Goal: Transaction & Acquisition: Purchase product/service

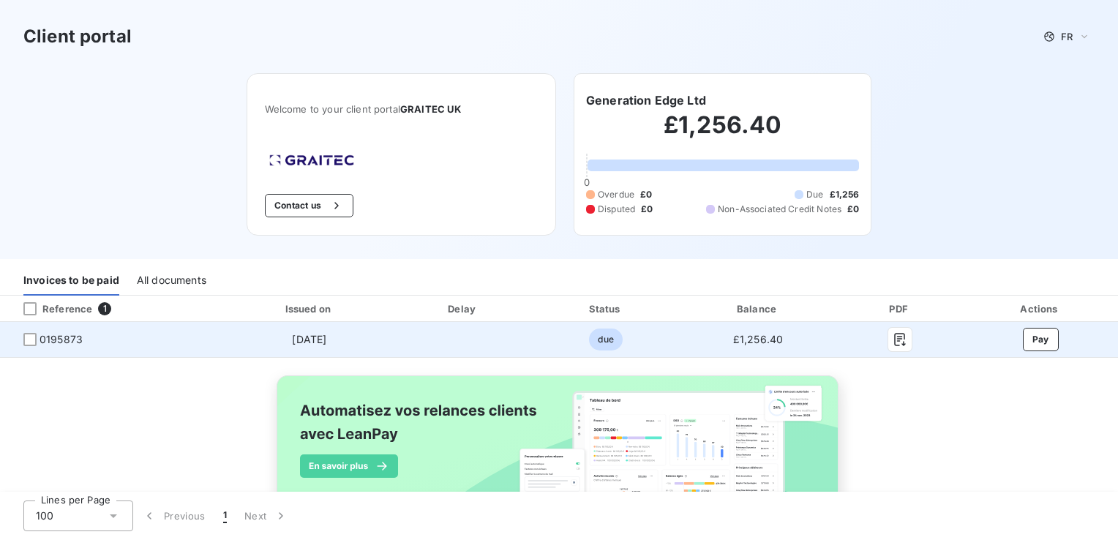
click at [228, 346] on td "[DATE]" at bounding box center [309, 339] width 168 height 35
click at [59, 339] on span "0195873" at bounding box center [60, 339] width 43 height 15
click at [22, 339] on span "0195873" at bounding box center [113, 339] width 202 height 15
click at [35, 339] on div at bounding box center [29, 339] width 13 height 13
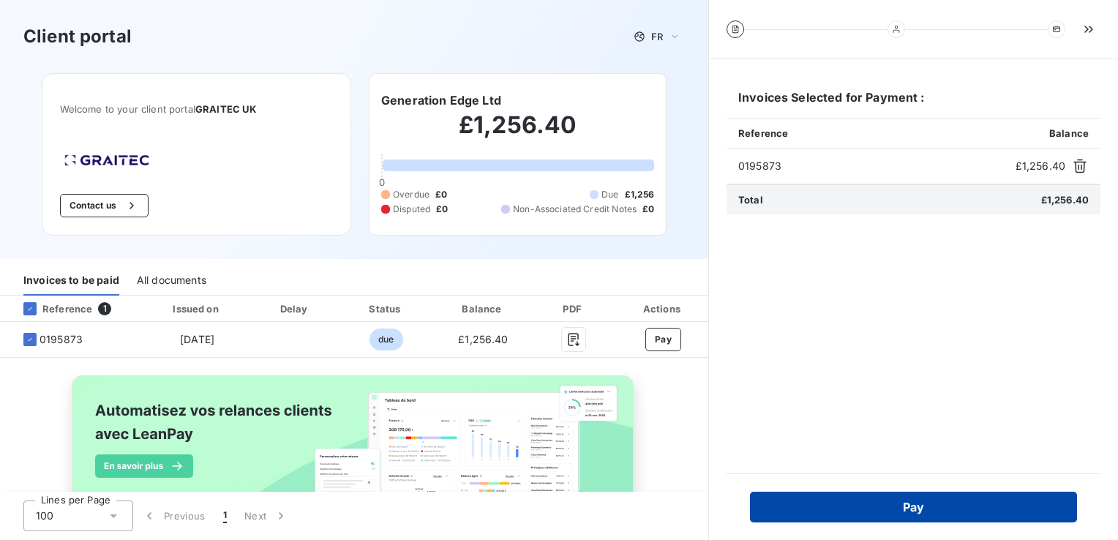
click at [904, 501] on button "Pay" at bounding box center [913, 506] width 327 height 31
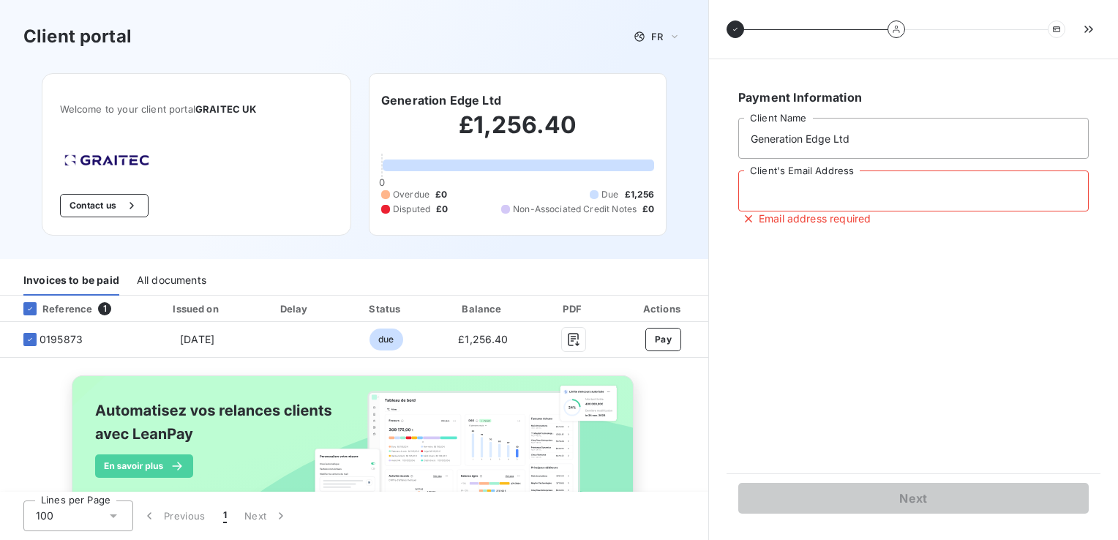
click at [840, 187] on input "Client's Email Address" at bounding box center [913, 190] width 350 height 41
type input "[EMAIL_ADDRESS][DOMAIN_NAME]"
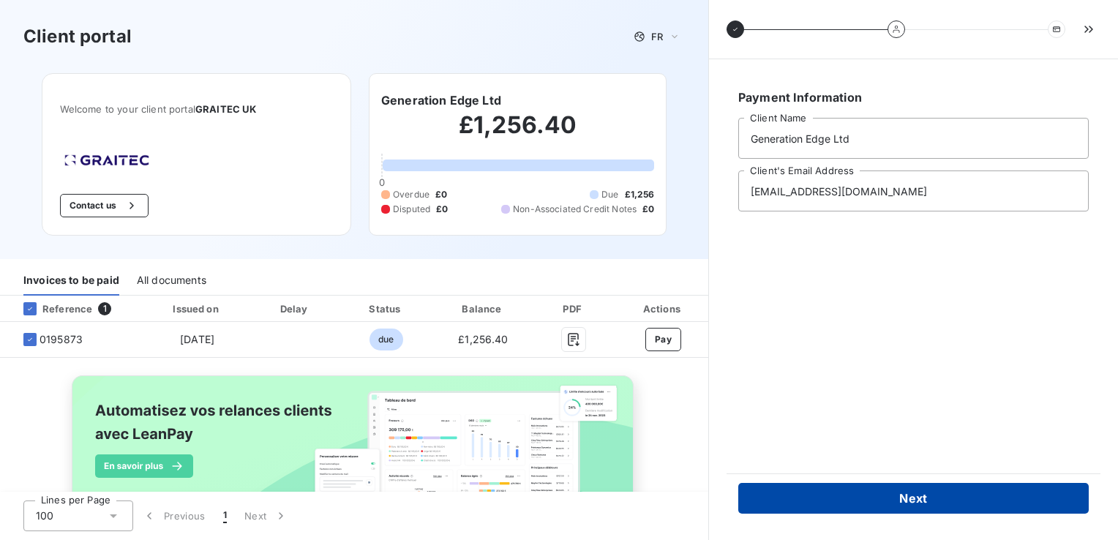
click at [908, 499] on button "Next" at bounding box center [913, 498] width 350 height 31
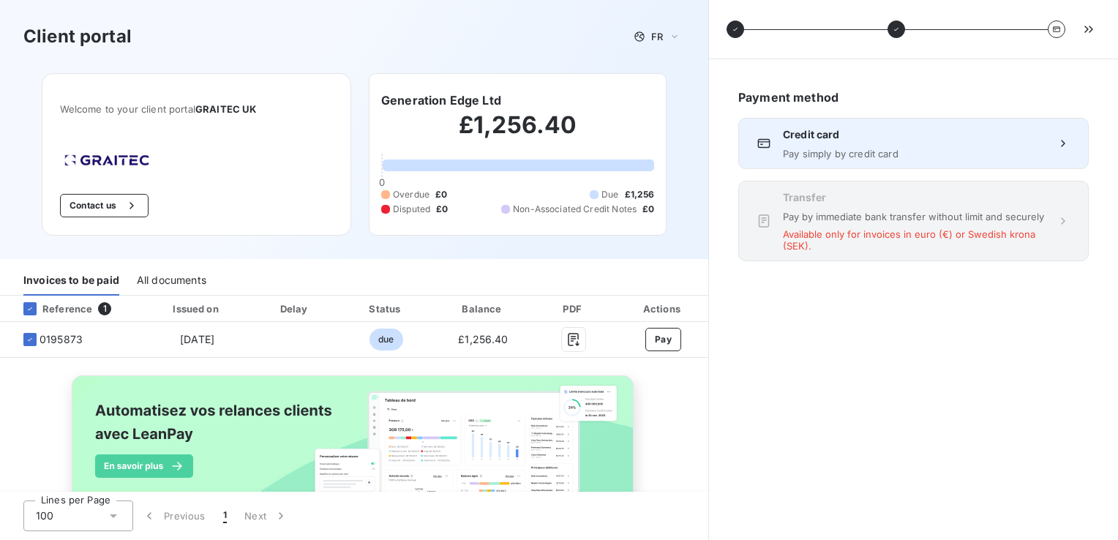
click at [866, 154] on span "Pay simply by credit card" at bounding box center [913, 154] width 261 height 12
